Goal: Transaction & Acquisition: Obtain resource

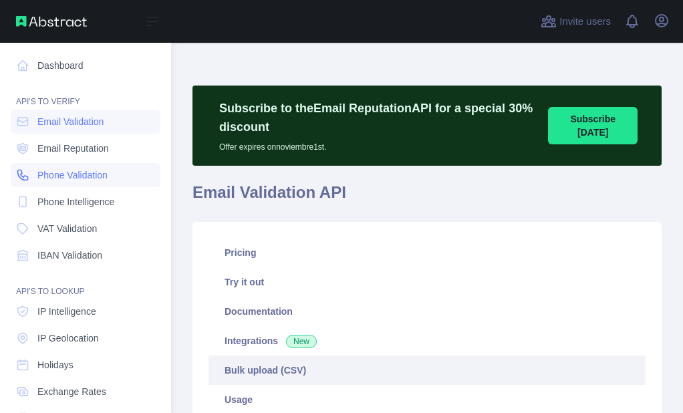
click at [39, 168] on span "Phone Validation" at bounding box center [72, 174] width 70 height 13
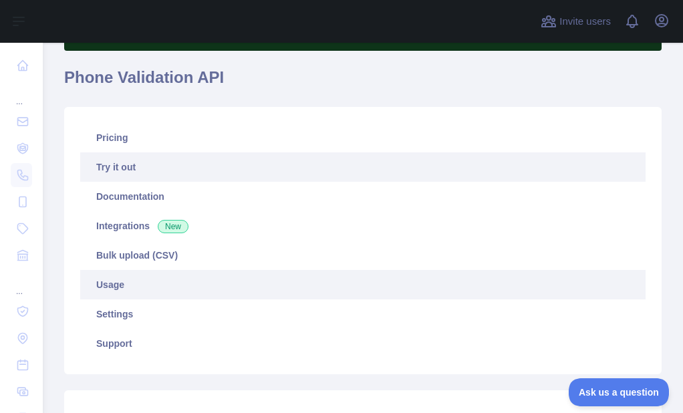
scroll to position [134, 0]
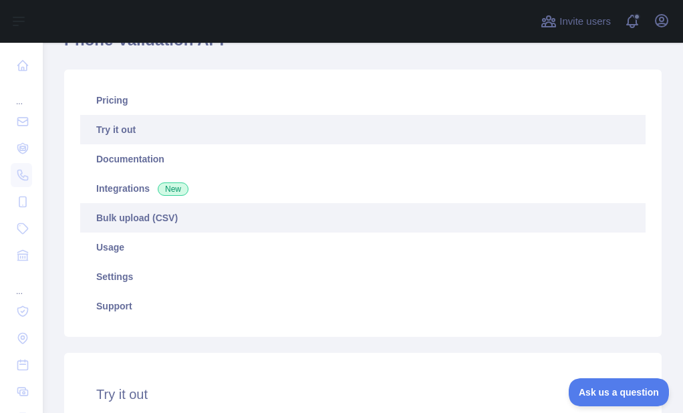
click at [146, 214] on link "Bulk upload (CSV)" at bounding box center [362, 217] width 565 height 29
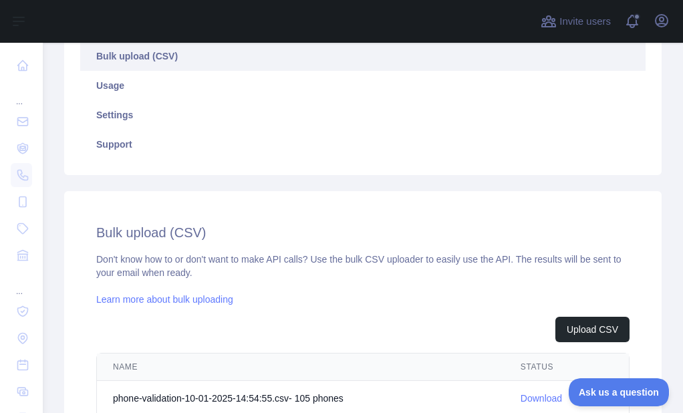
scroll to position [334, 0]
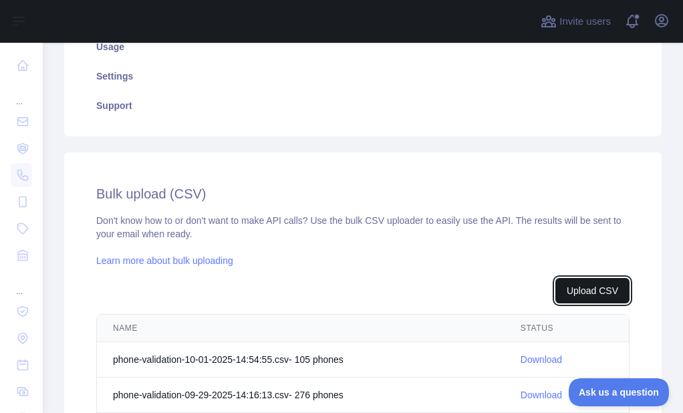
click at [575, 280] on button "Upload CSV" at bounding box center [592, 290] width 74 height 25
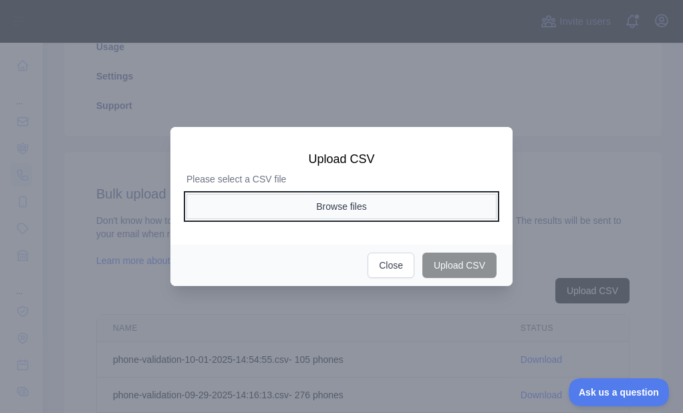
click at [303, 198] on button "Browse files" at bounding box center [341, 206] width 310 height 25
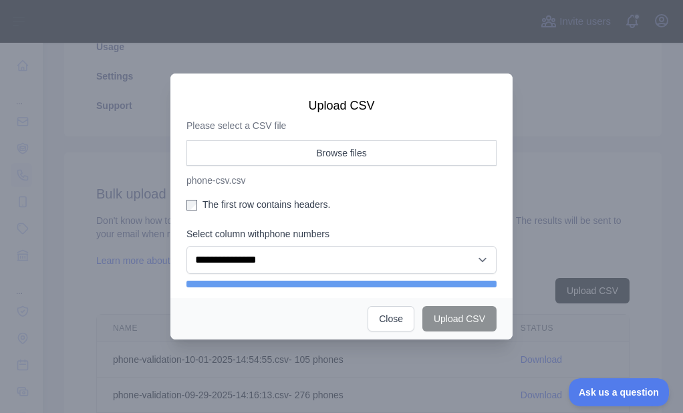
click at [210, 199] on label "The first row contains headers." at bounding box center [341, 204] width 310 height 13
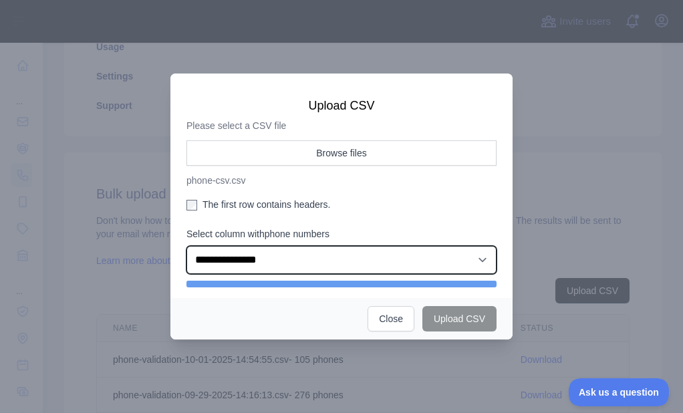
click at [252, 267] on select "**********" at bounding box center [341, 260] width 310 height 28
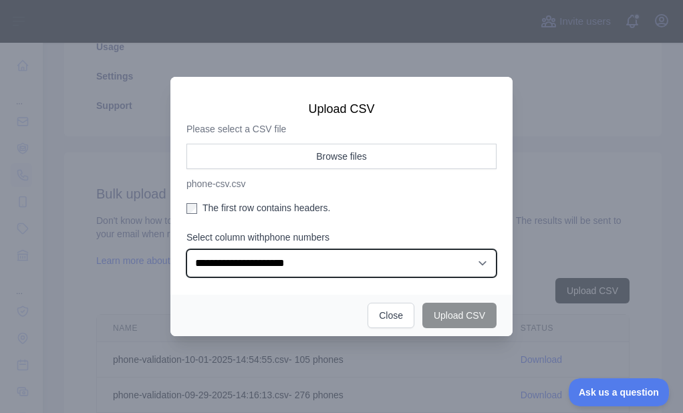
click at [186, 249] on select "**********" at bounding box center [341, 263] width 310 height 28
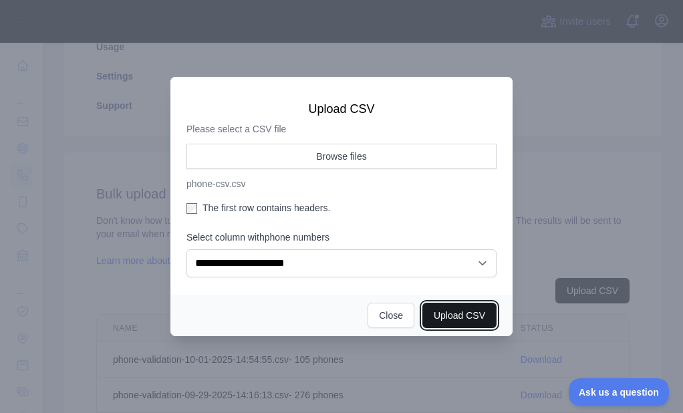
click at [457, 309] on button "Upload CSV" at bounding box center [459, 315] width 74 height 25
select select "**"
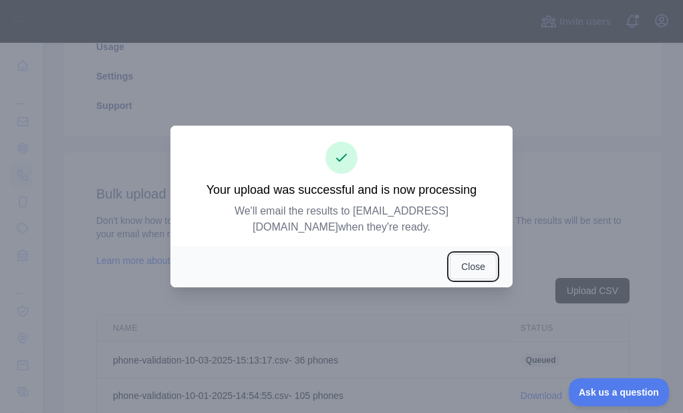
click at [455, 266] on button "Close" at bounding box center [472, 266] width 47 height 25
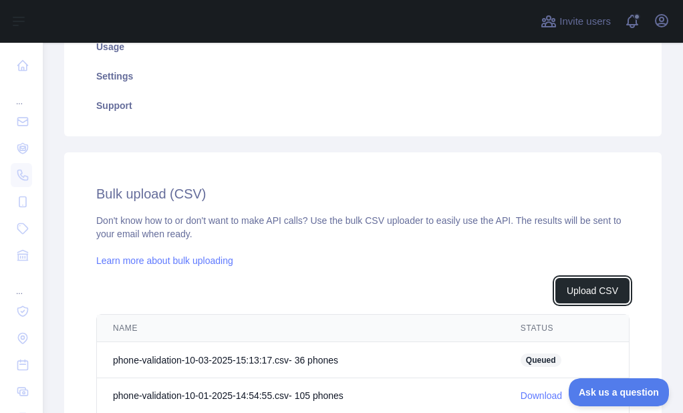
scroll to position [353, 0]
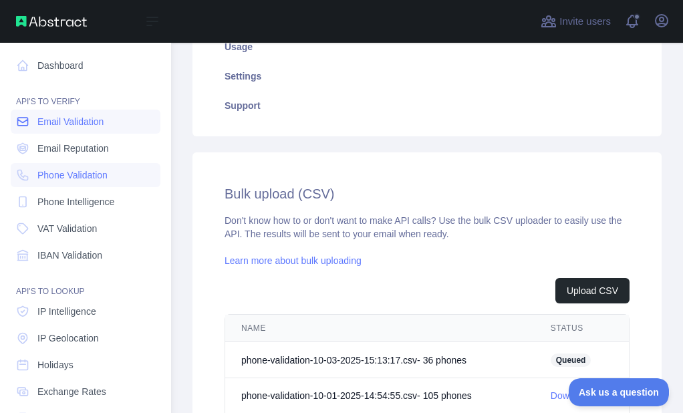
click at [49, 119] on span "Email Validation" at bounding box center [70, 121] width 66 height 13
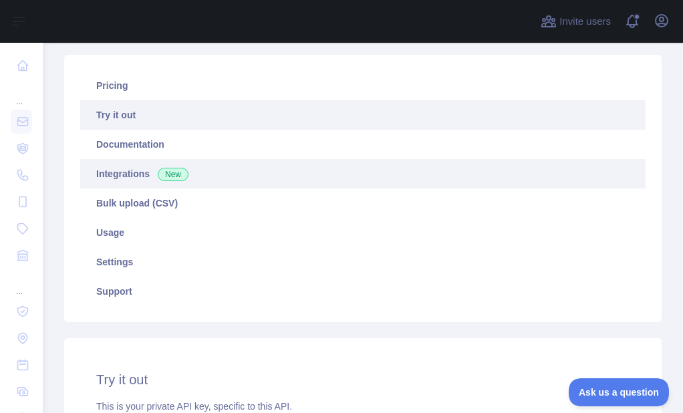
scroll to position [134, 0]
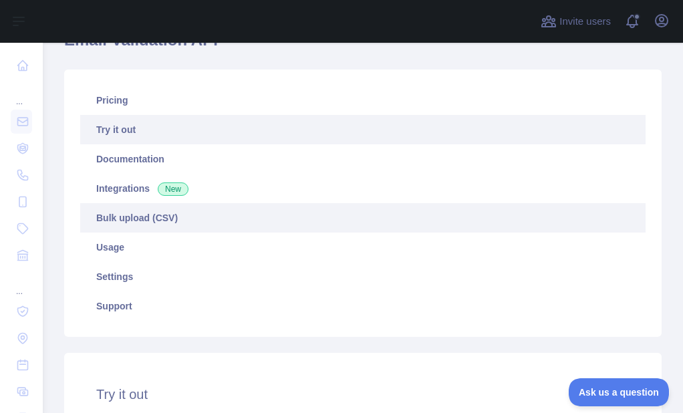
click at [140, 211] on link "Bulk upload (CSV)" at bounding box center [362, 217] width 565 height 29
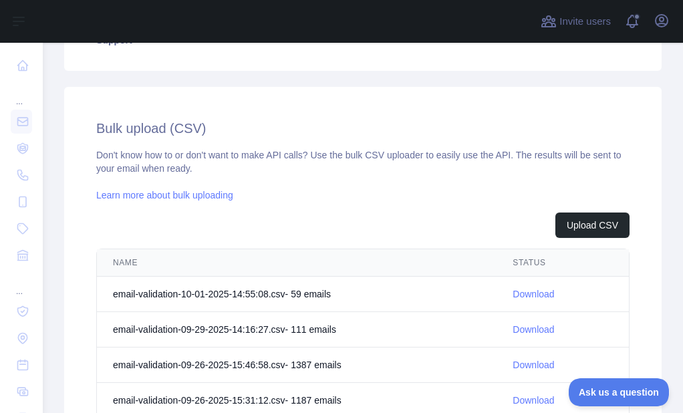
scroll to position [468, 0]
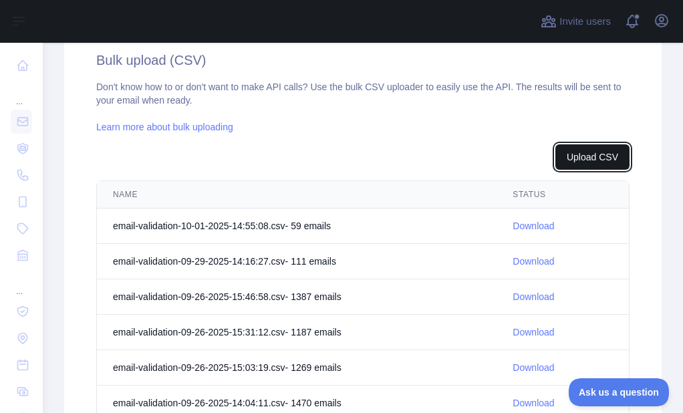
click at [589, 146] on button "Upload CSV" at bounding box center [592, 156] width 74 height 25
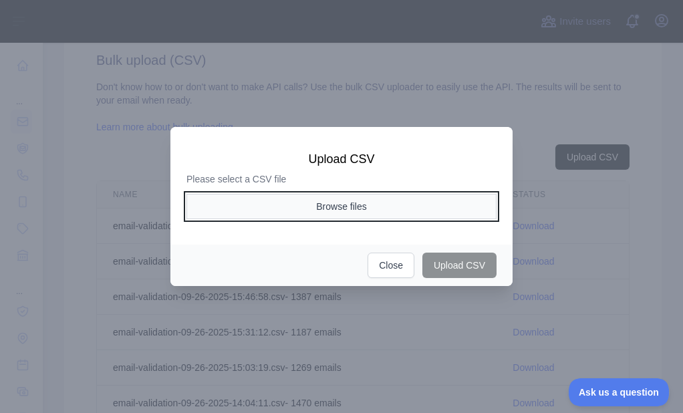
click at [289, 202] on button "Browse files" at bounding box center [341, 206] width 310 height 25
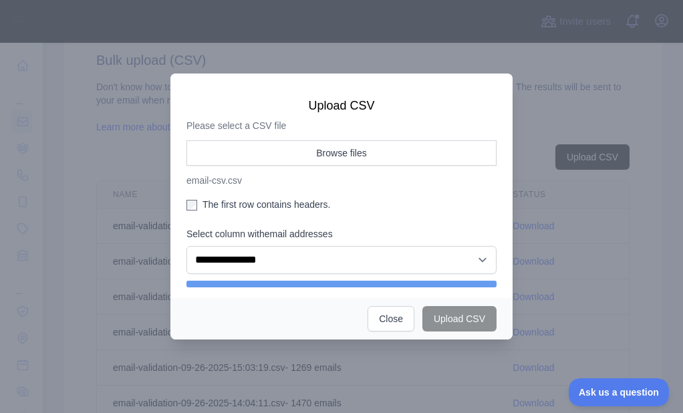
click at [204, 204] on label "The first row contains headers." at bounding box center [341, 204] width 310 height 13
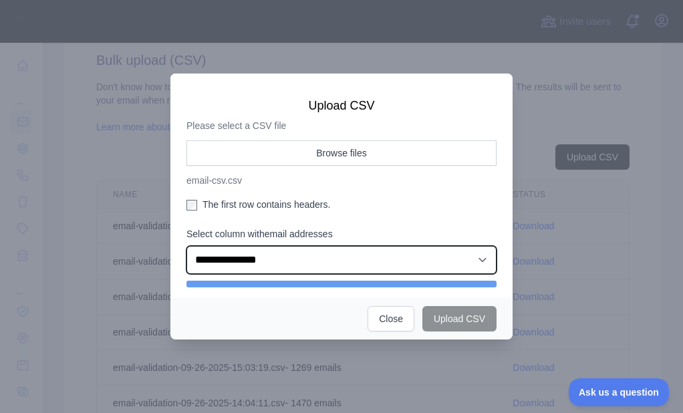
click at [234, 264] on select "**********" at bounding box center [341, 260] width 310 height 28
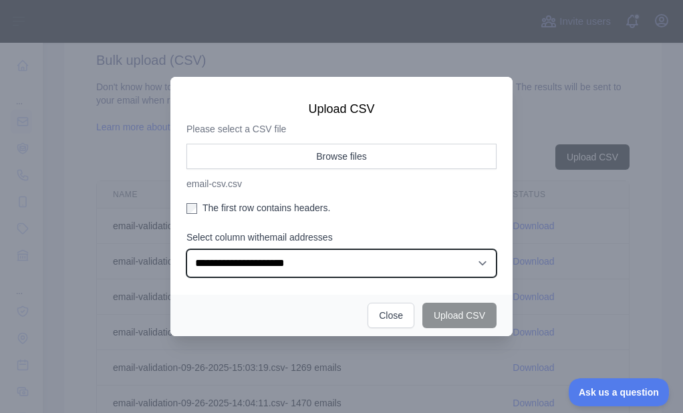
click at [186, 249] on select "**********" at bounding box center [341, 263] width 310 height 28
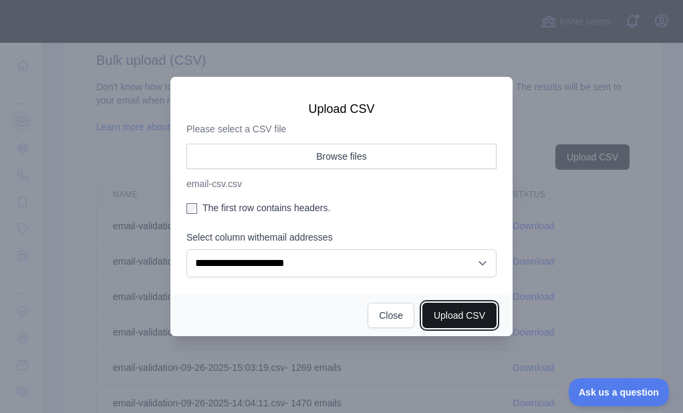
click at [462, 319] on button "Upload CSV" at bounding box center [459, 315] width 74 height 25
select select "**"
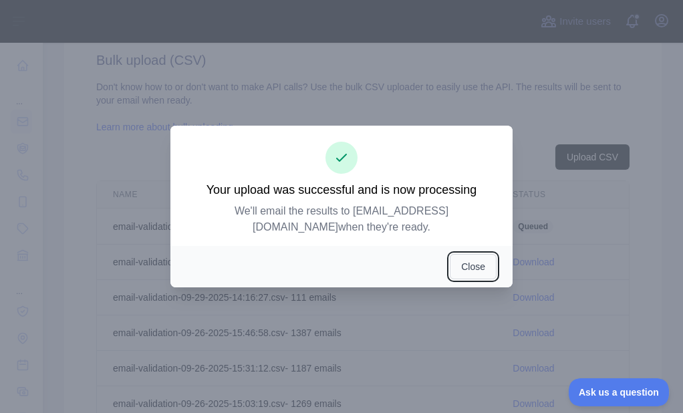
click at [482, 258] on button "Close" at bounding box center [472, 266] width 47 height 25
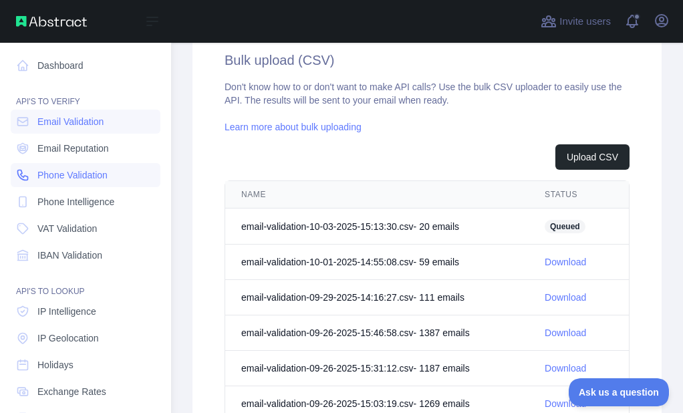
click at [37, 168] on link "Phone Validation" at bounding box center [86, 175] width 150 height 24
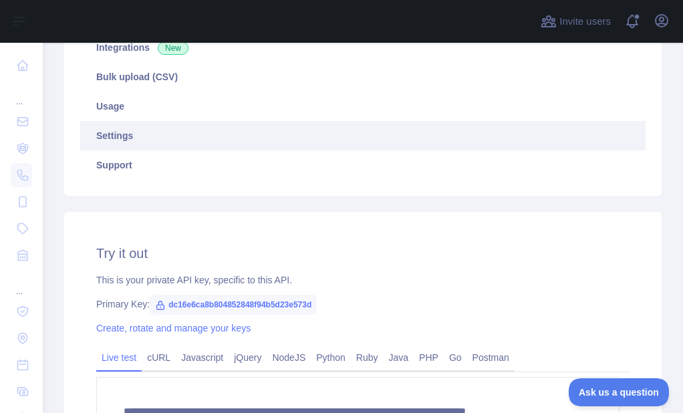
scroll to position [267, 0]
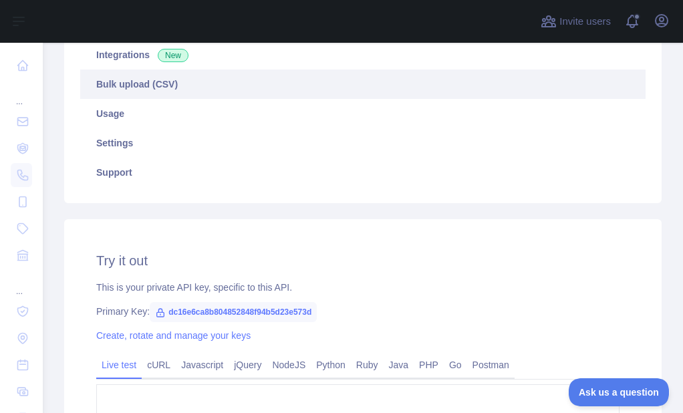
click at [164, 96] on link "Bulk upload (CSV)" at bounding box center [362, 83] width 565 height 29
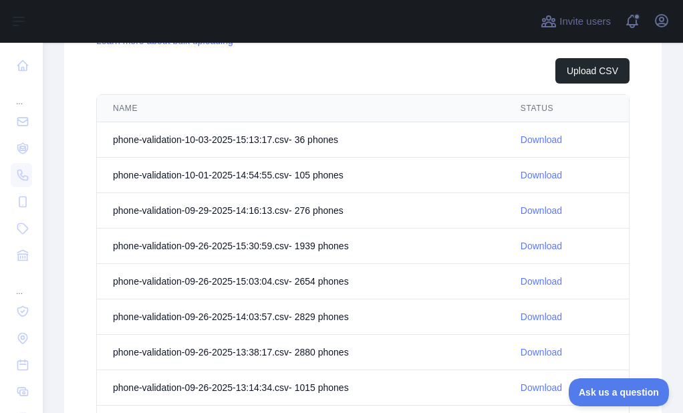
scroll to position [556, 0]
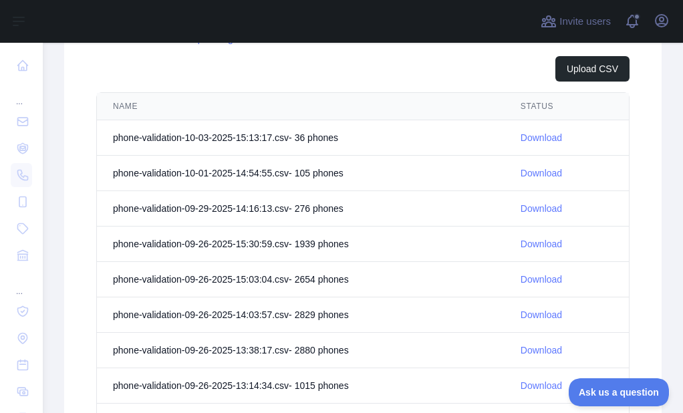
drag, startPoint x: 532, startPoint y: 128, endPoint x: 532, endPoint y: 137, distance: 9.4
click at [532, 129] on td "Download" at bounding box center [566, 137] width 124 height 35
click at [532, 138] on link "Download" at bounding box center [540, 137] width 41 height 11
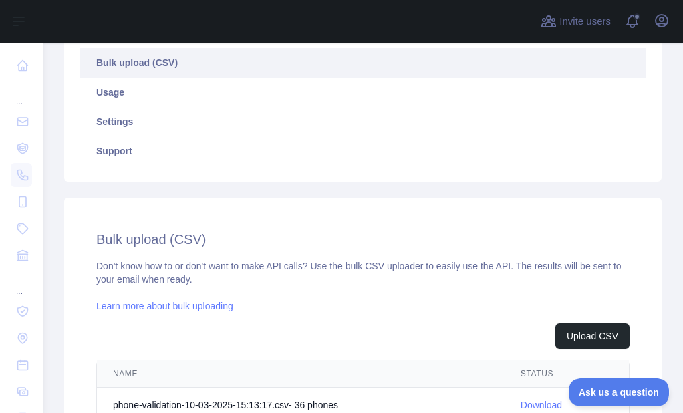
scroll to position [307, 0]
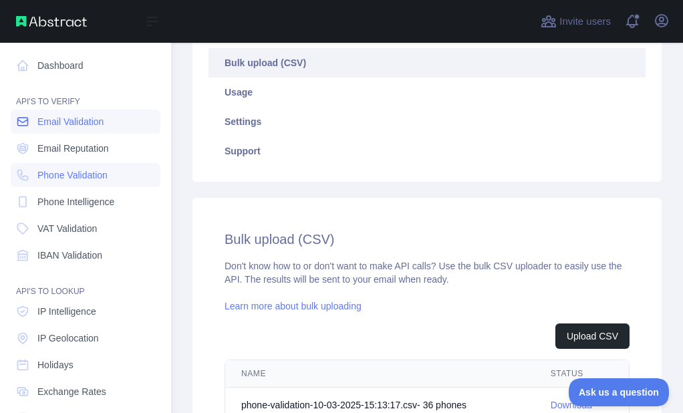
click at [17, 122] on icon at bounding box center [22, 121] width 13 height 13
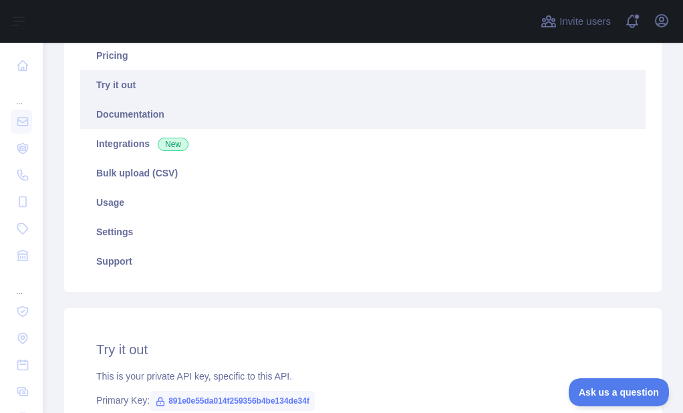
scroll to position [155, 0]
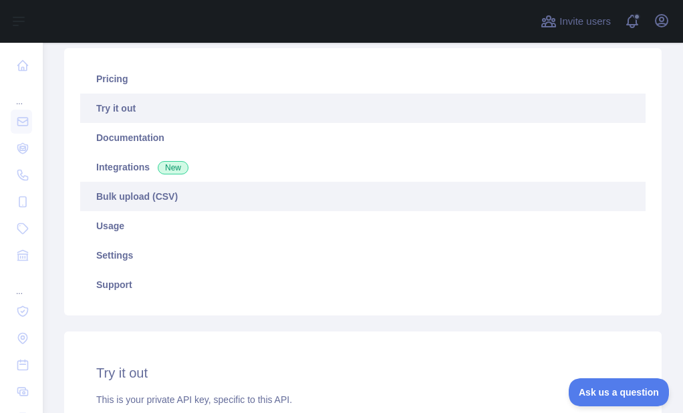
click at [142, 184] on link "Bulk upload (CSV)" at bounding box center [362, 196] width 565 height 29
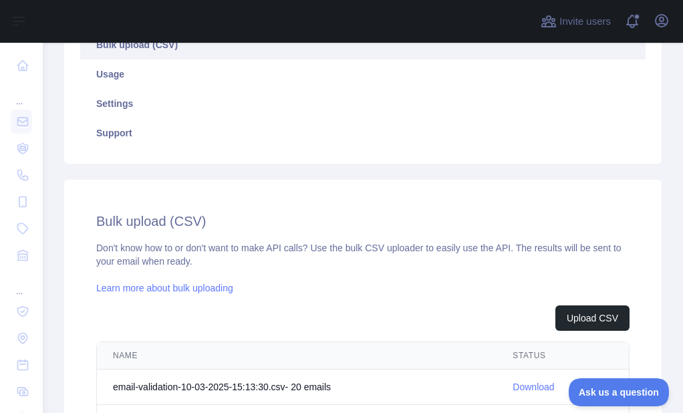
scroll to position [422, 0]
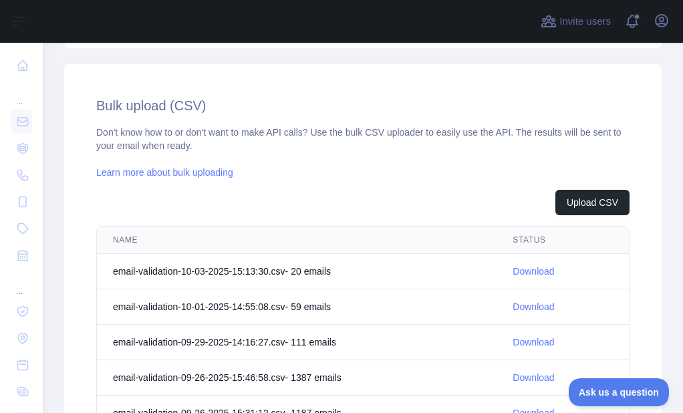
click at [516, 270] on link "Download" at bounding box center [532, 271] width 41 height 11
